Goal: Task Accomplishment & Management: Manage account settings

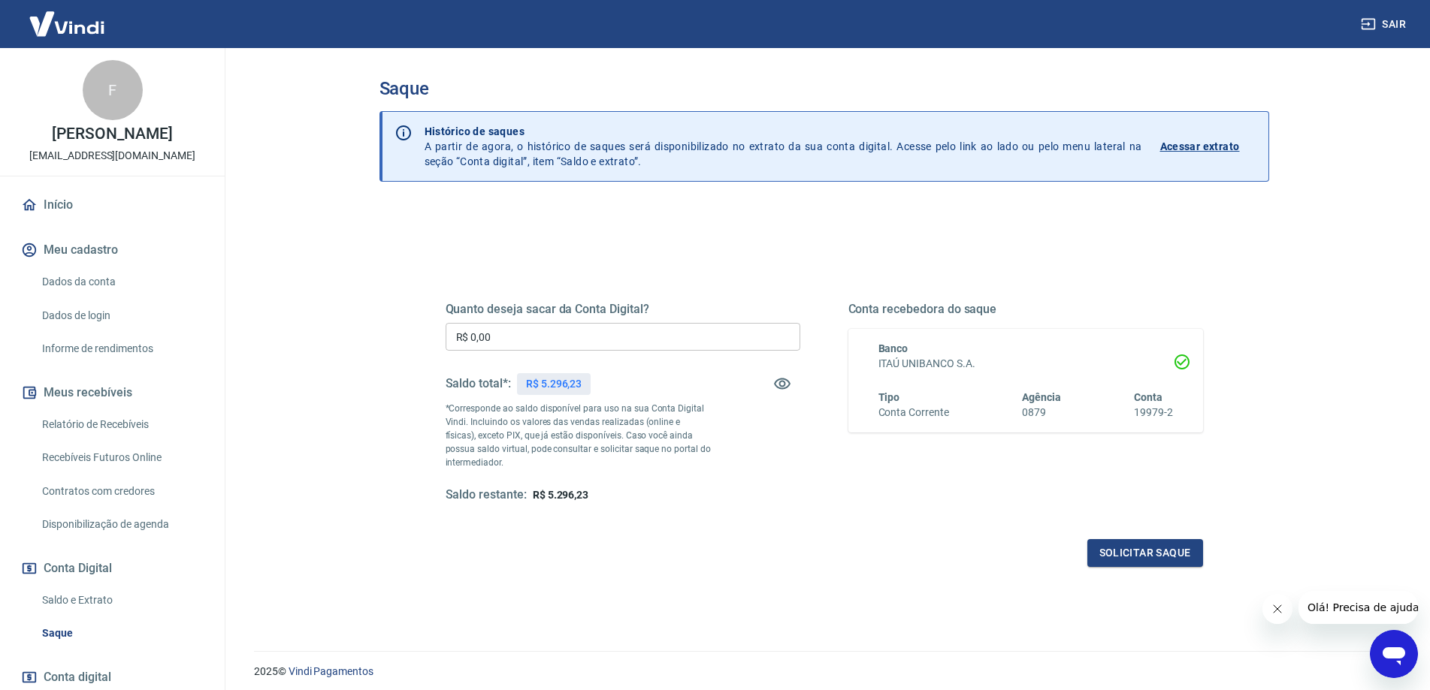
click at [54, 204] on link "Início" at bounding box center [112, 205] width 189 height 33
